Goal: Task Accomplishment & Management: Complete application form

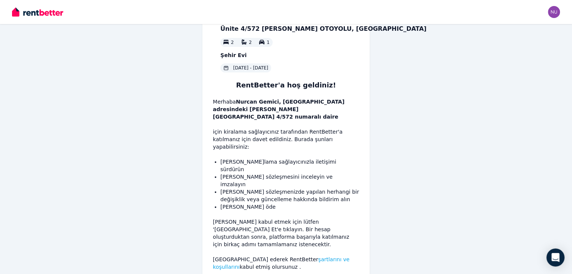
scroll to position [30, 0]
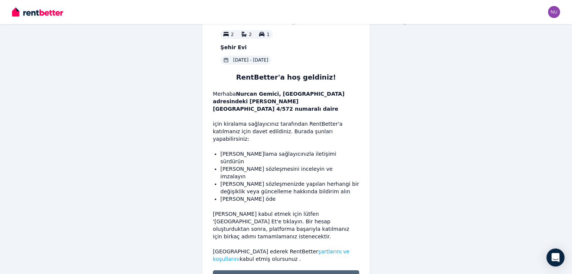
click at [290, 274] on font "Kabul etmek" at bounding box center [286, 279] width 82 height 6
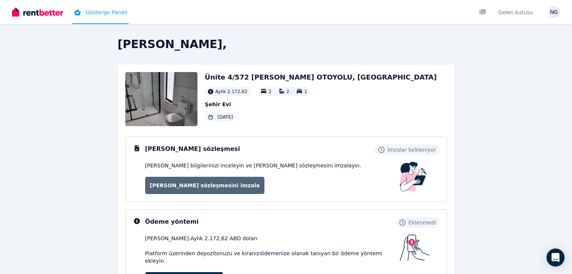
click at [187, 183] on font "[PERSON_NAME] sözleşmesini imzala" at bounding box center [205, 186] width 110 height 6
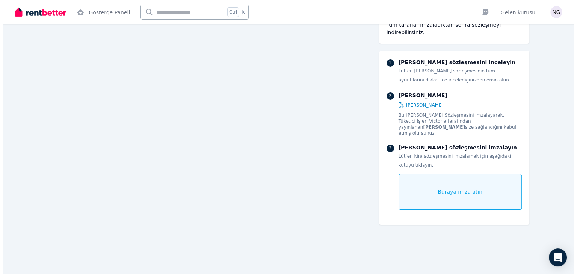
scroll to position [92, 0]
click at [439, 174] on div "Buraya imza atın" at bounding box center [457, 192] width 123 height 36
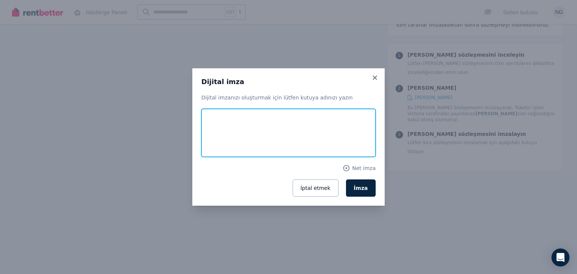
click at [304, 125] on input "text" at bounding box center [288, 133] width 174 height 48
click at [265, 137] on input "**********" at bounding box center [288, 133] width 174 height 48
type input "**********"
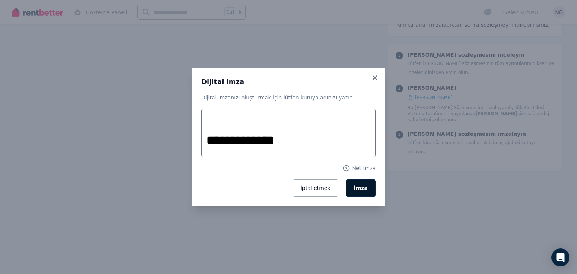
click at [364, 184] on button "İmza" at bounding box center [361, 188] width 30 height 17
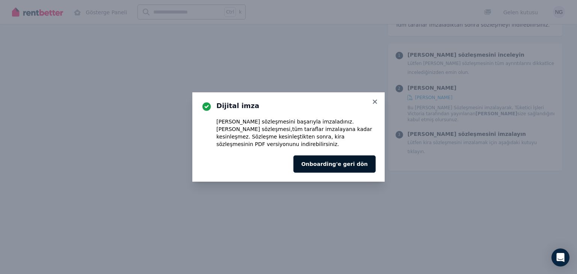
click at [345, 161] on font "Onboarding'e geri dön" at bounding box center [334, 164] width 67 height 6
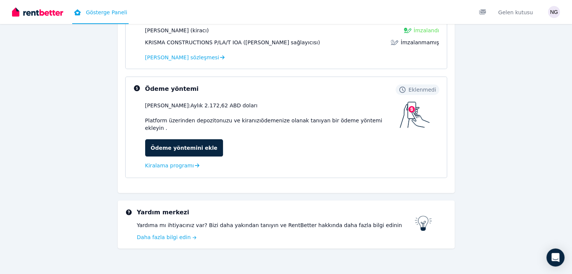
scroll to position [185, 0]
